Goal: Check status: Check status

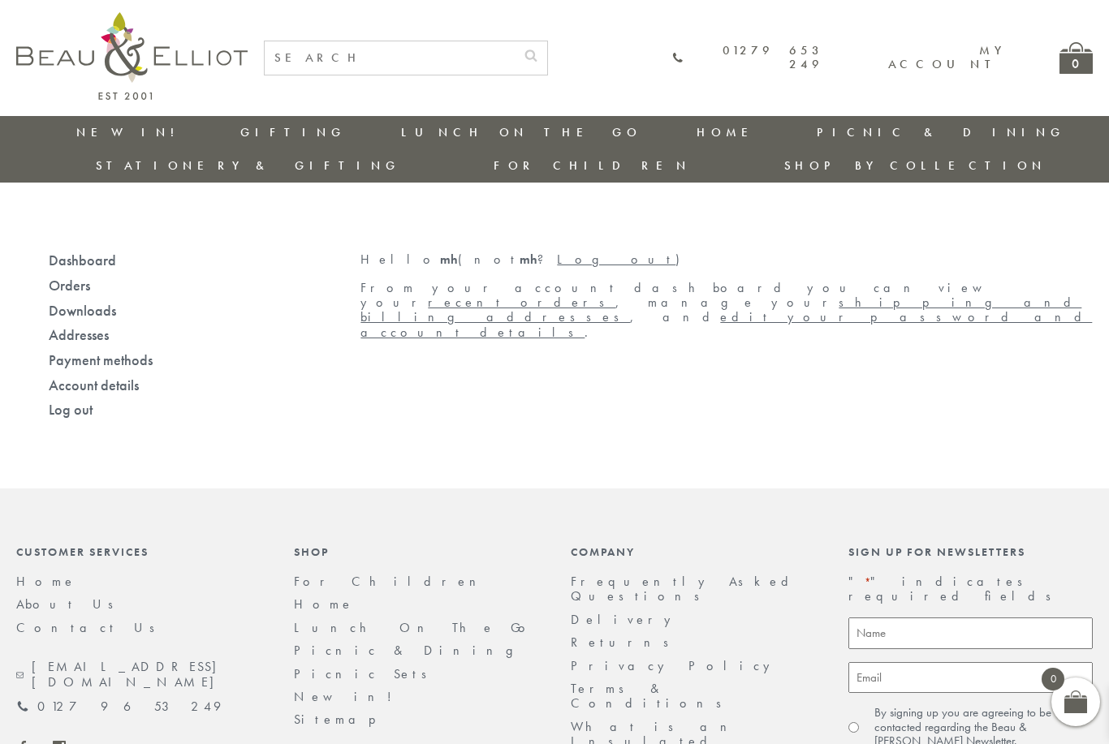
click at [934, 64] on link "My account" at bounding box center [945, 57] width 114 height 30
click at [54, 276] on link "Orders" at bounding box center [69, 285] width 41 height 19
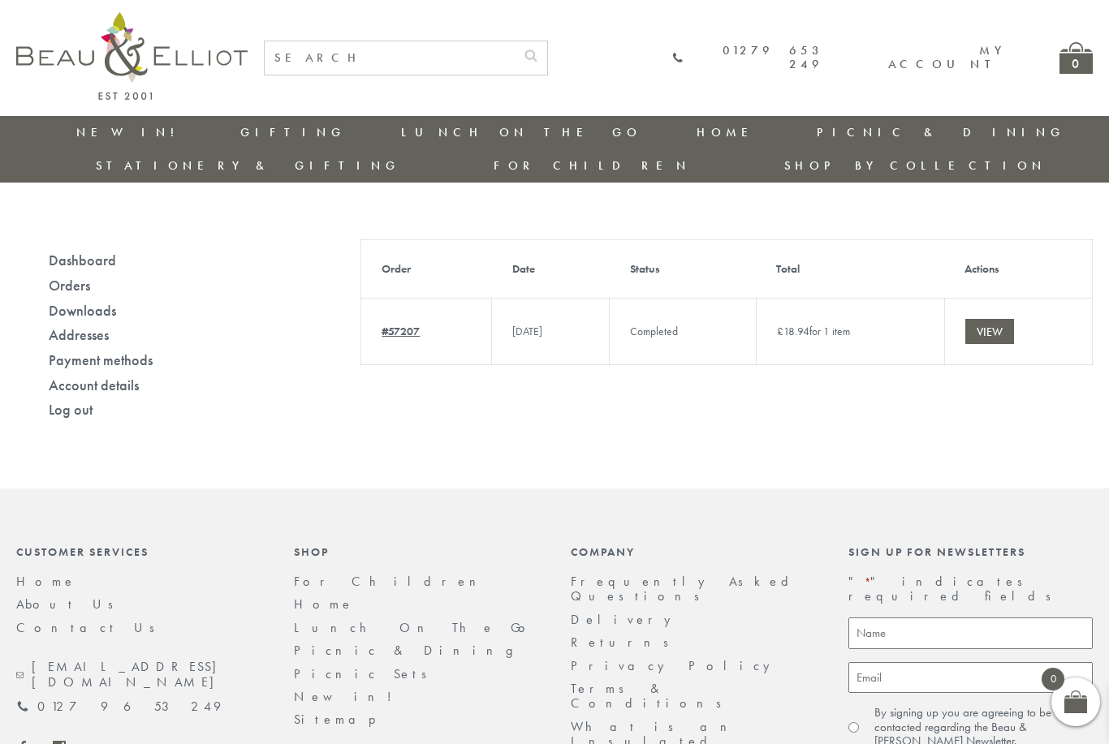
click at [1004, 319] on link "View" at bounding box center [989, 331] width 49 height 25
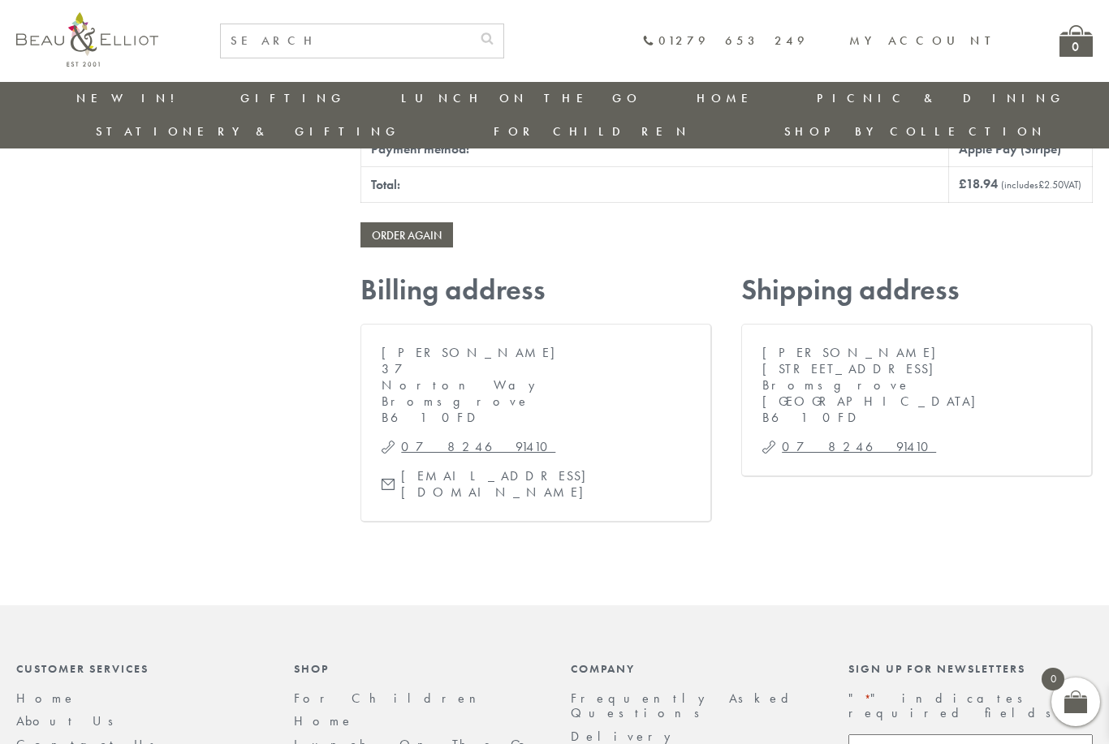
scroll to position [714, 0]
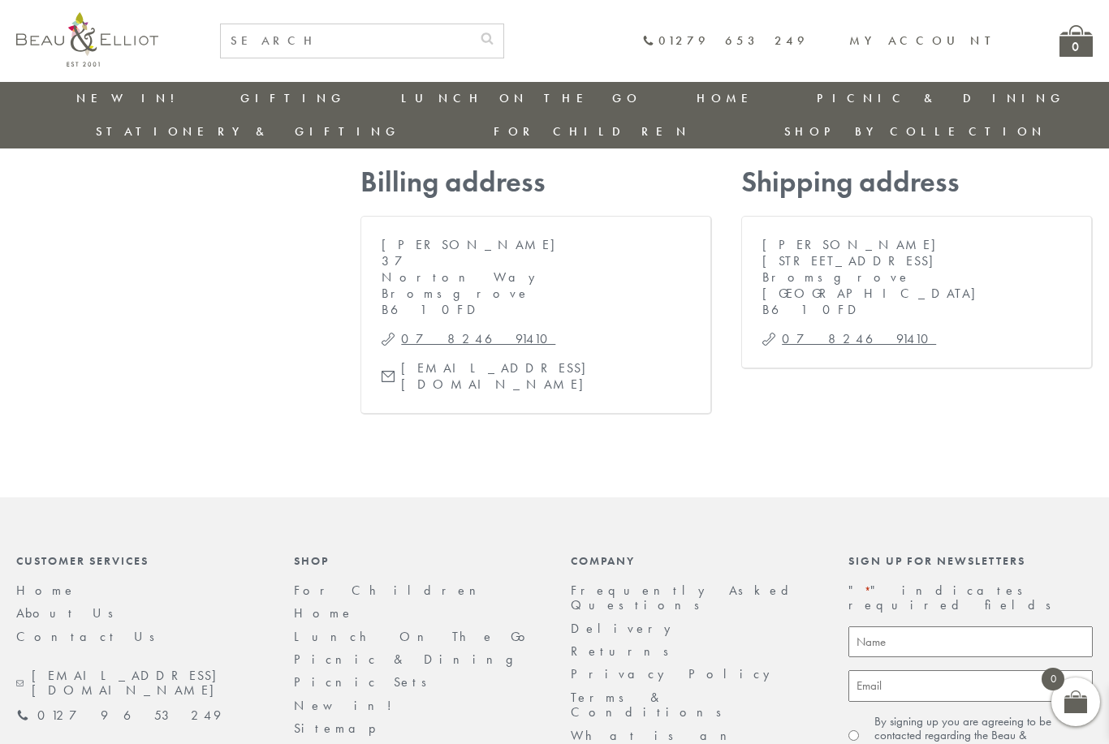
click at [605, 643] on link "Returns" at bounding box center [625, 651] width 109 height 17
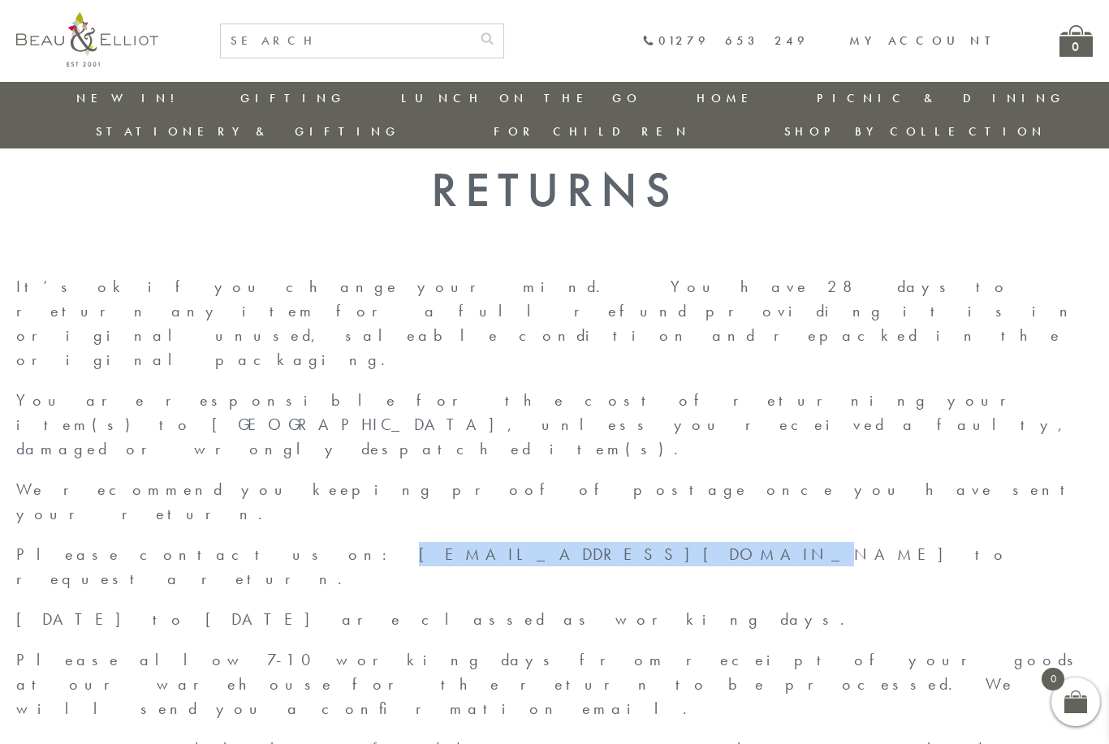
scroll to position [41, 0]
